Goal: Task Accomplishment & Management: Complete application form

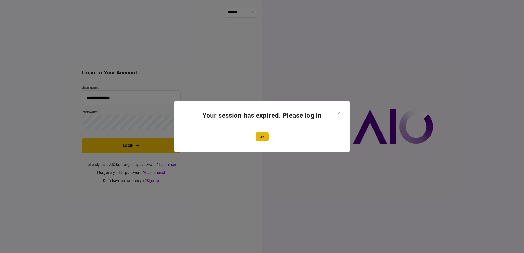
click at [257, 135] on button "OK" at bounding box center [261, 136] width 13 height 9
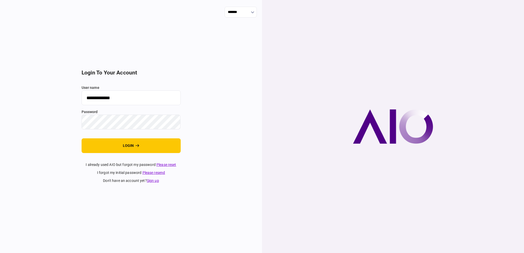
drag, startPoint x: 129, startPoint y: 147, endPoint x: 509, endPoint y: 152, distance: 379.2
click at [129, 147] on button "login" at bounding box center [131, 145] width 99 height 15
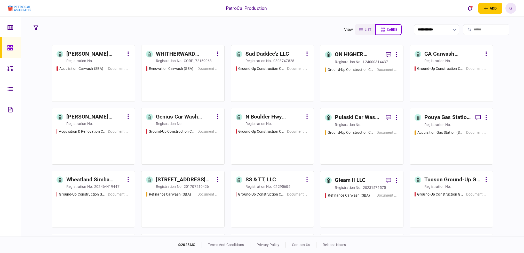
drag, startPoint x: 497, startPoint y: 190, endPoint x: 489, endPoint y: 195, distance: 9.3
click at [489, 195] on div "James Kim Carwash Acquisition registration no. Acquisition Carwash (SBA) Docume…" at bounding box center [272, 140] width 482 height 190
